Goal: Task Accomplishment & Management: Complete application form

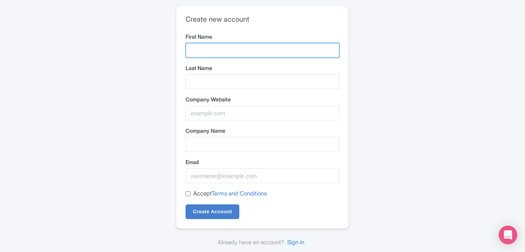
click at [222, 49] on input "First Name" at bounding box center [263, 50] width 154 height 15
type input "Kaustubh"
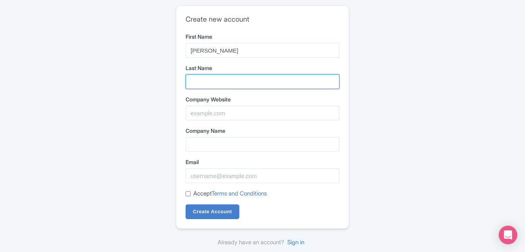
click at [214, 80] on input "Last Name" at bounding box center [263, 81] width 154 height 15
type input "Wankhede"
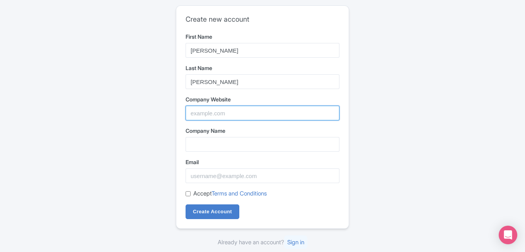
click at [217, 116] on input "Company Website" at bounding box center [263, 113] width 154 height 15
type input "www.wanderon.in"
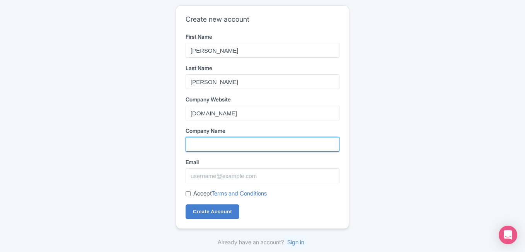
click at [231, 140] on input "Company Name" at bounding box center [263, 144] width 154 height 15
paste input "WANDERON EXPERIENCES PVT LTD"
type input "WANDERON EXPERIENCES PVT LTD"
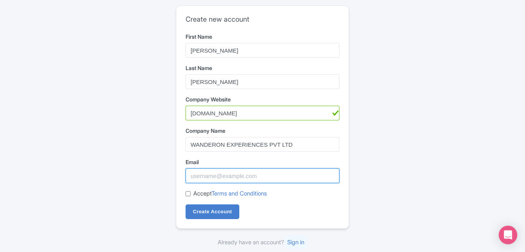
click at [223, 178] on input "Email" at bounding box center [263, 175] width 154 height 15
click at [223, 177] on input "Email" at bounding box center [263, 175] width 154 height 15
type input "wankhedekaustubh5@gmail.com"
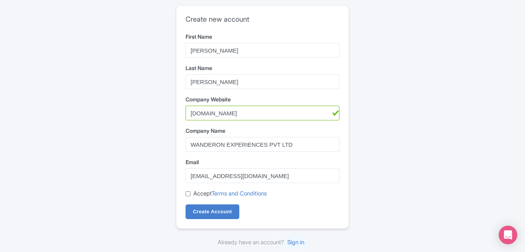
click at [188, 196] on input "Accept Terms and Conditions" at bounding box center [188, 193] width 5 height 5
checkbox input "true"
click at [207, 215] on input "Create Account" at bounding box center [213, 211] width 54 height 15
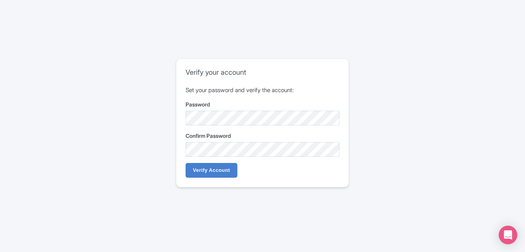
click at [214, 141] on div "Confirm Password" at bounding box center [263, 144] width 154 height 25
click at [210, 171] on input "Verify Account" at bounding box center [212, 170] width 52 height 15
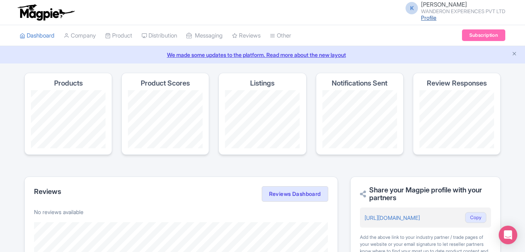
click at [424, 17] on link "Profile" at bounding box center [428, 17] width 15 height 7
click at [92, 36] on link "Company" at bounding box center [80, 35] width 32 height 21
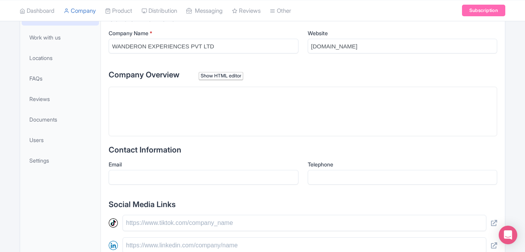
scroll to position [155, 0]
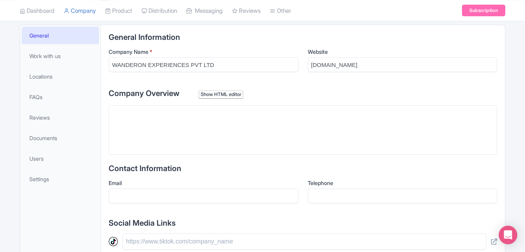
click at [230, 93] on div "Show HTML editor" at bounding box center [221, 95] width 44 height 8
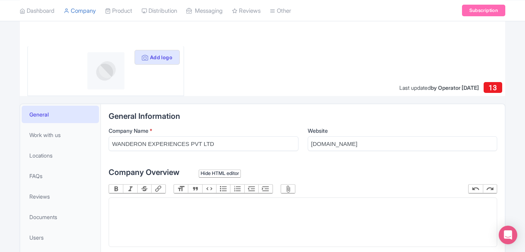
scroll to position [0, 0]
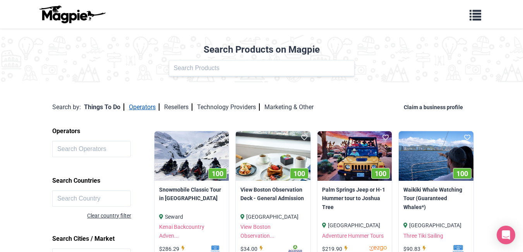
click at [135, 110] on link "Operators" at bounding box center [144, 106] width 31 height 7
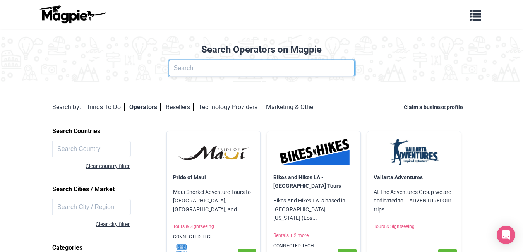
click at [188, 69] on input "text" at bounding box center [262, 68] width 186 height 16
